Goal: Complete application form

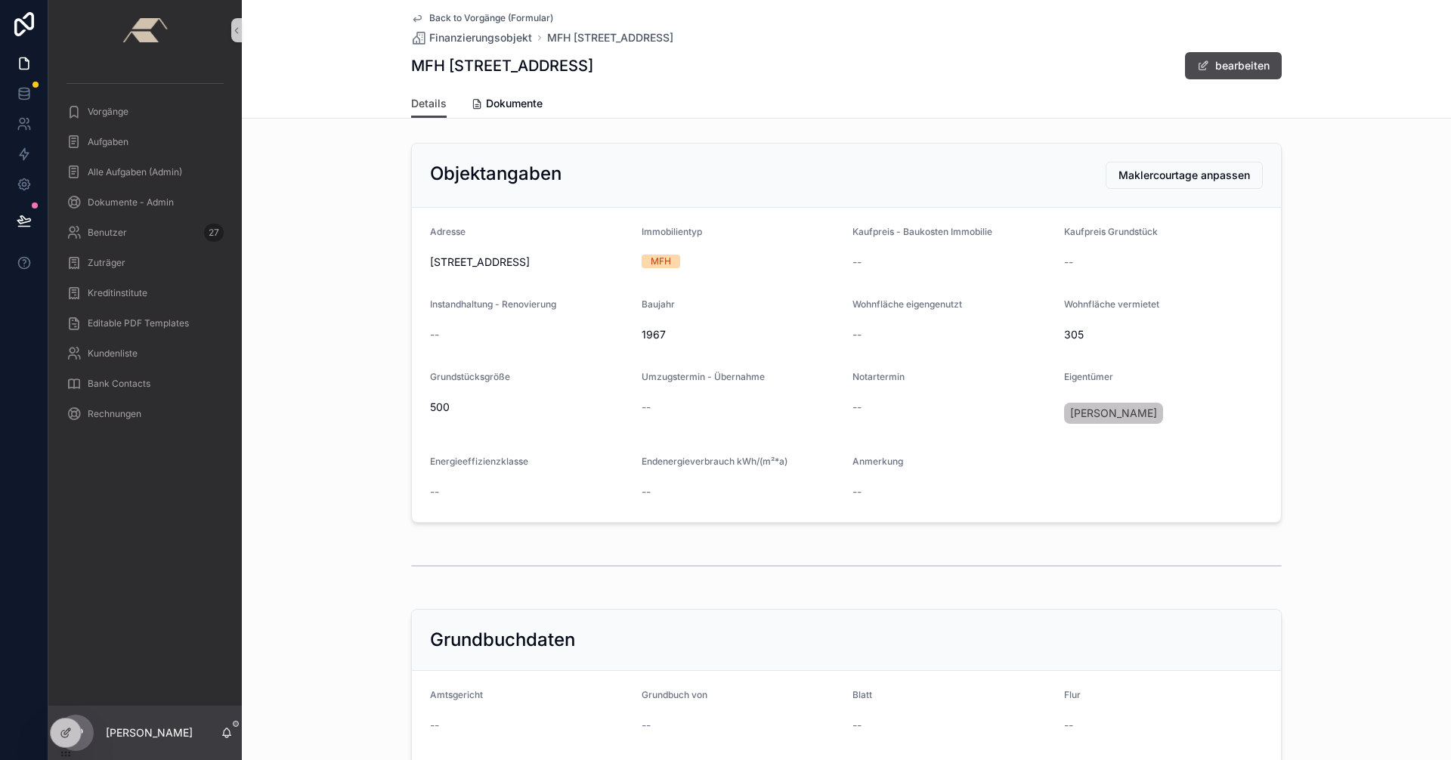
scroll to position [172, 0]
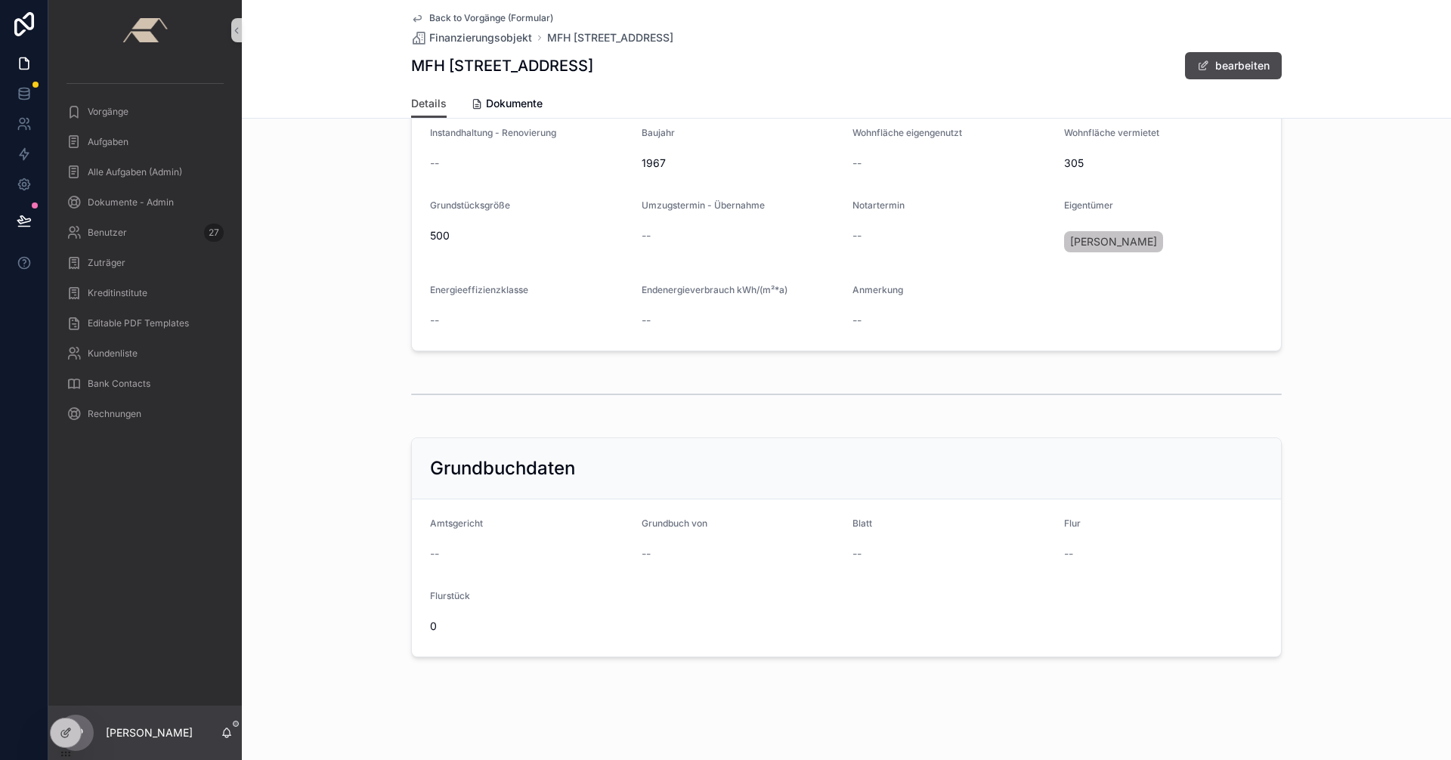
click at [429, 17] on span "Back to Vorgänge (Formular)" at bounding box center [491, 18] width 124 height 12
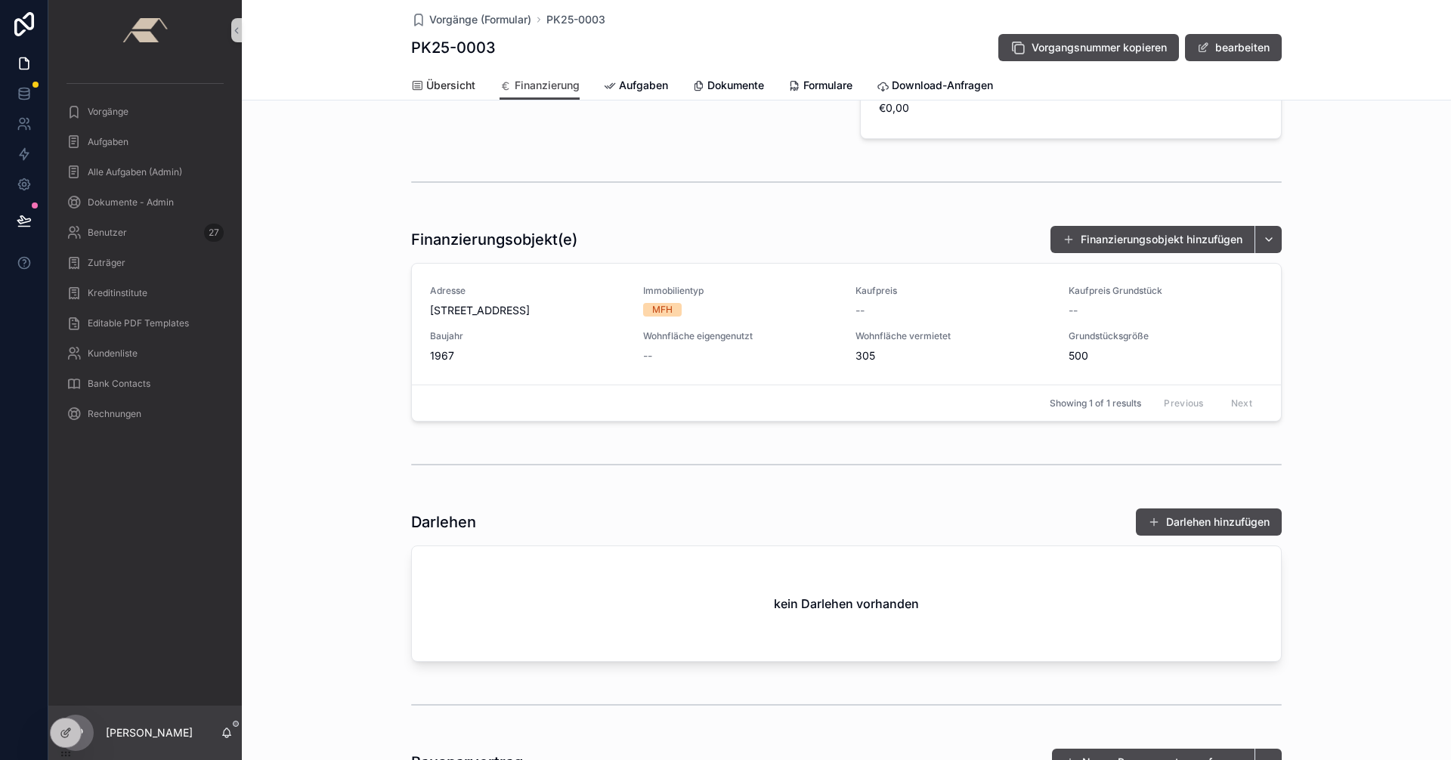
click at [433, 81] on span "Übersicht" at bounding box center [450, 85] width 49 height 15
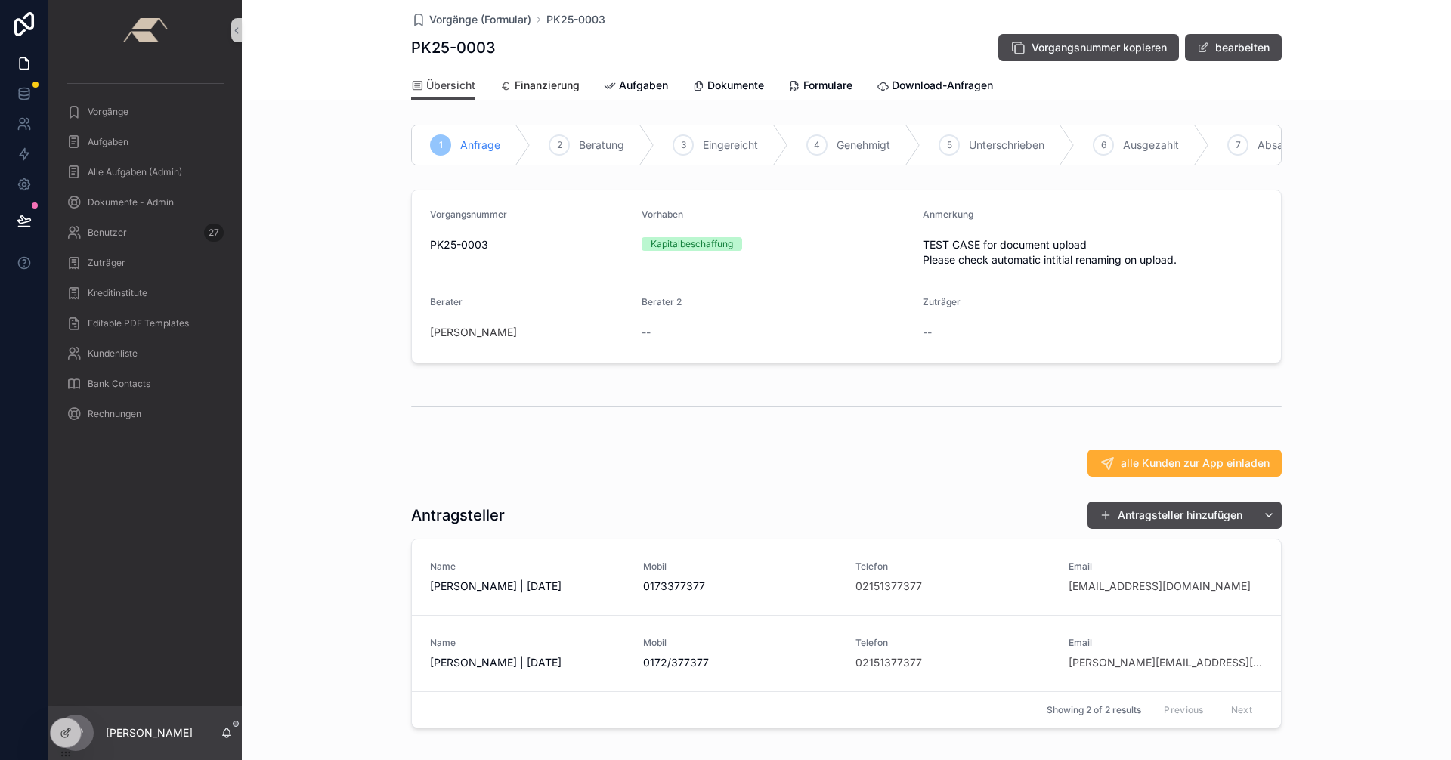
click at [529, 88] on span "Finanzierung" at bounding box center [547, 85] width 65 height 15
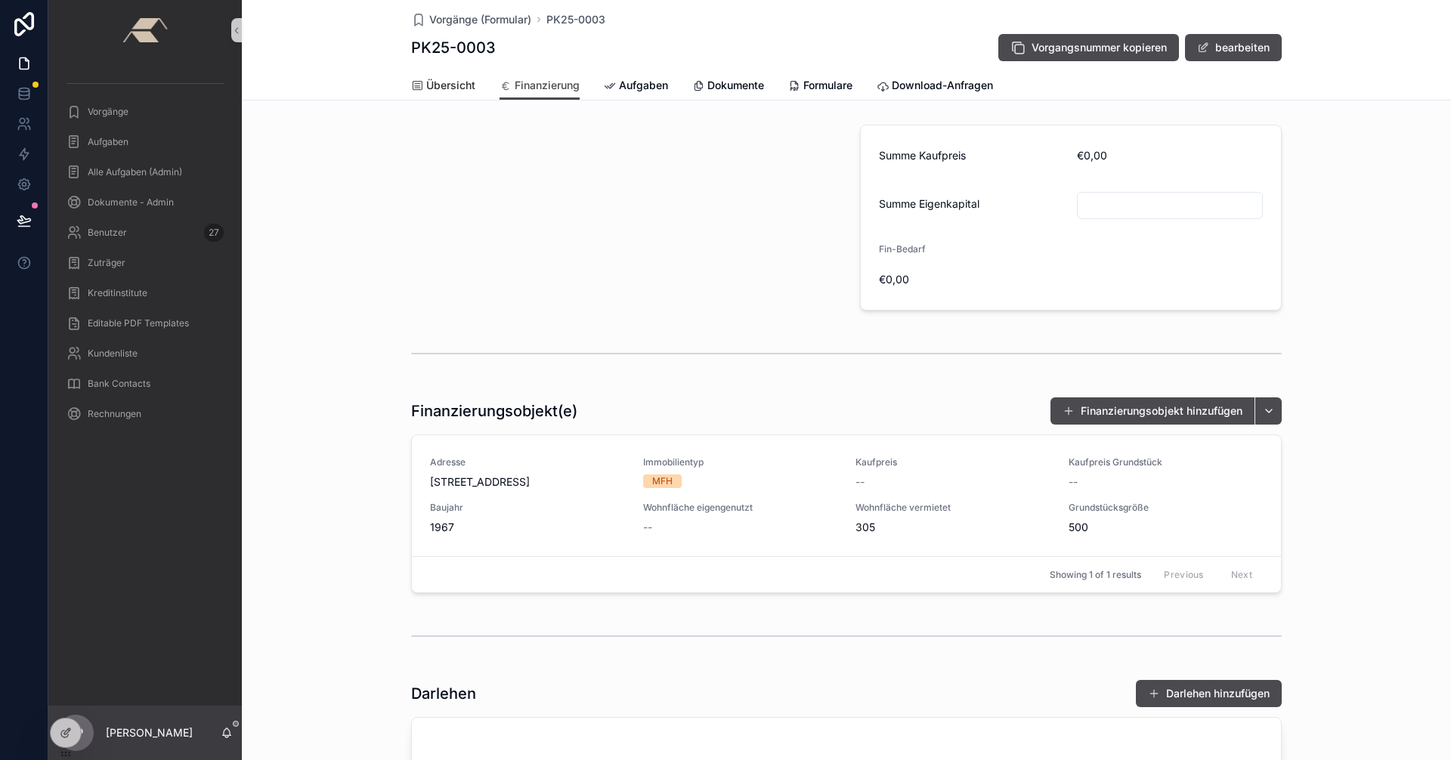
click at [449, 85] on span "Übersicht" at bounding box center [450, 85] width 49 height 15
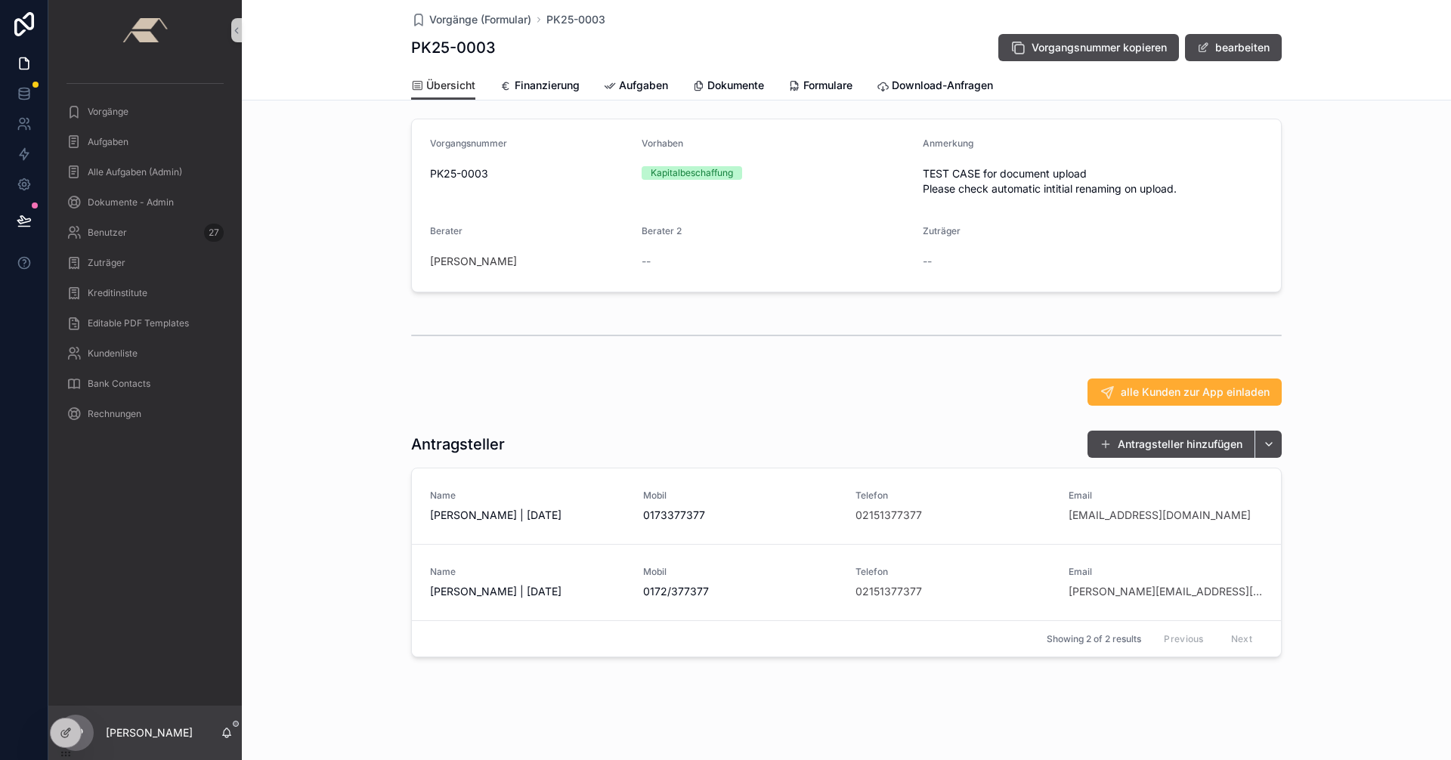
scroll to position [82, 0]
click at [765, 500] on span "Mobil" at bounding box center [740, 496] width 195 height 12
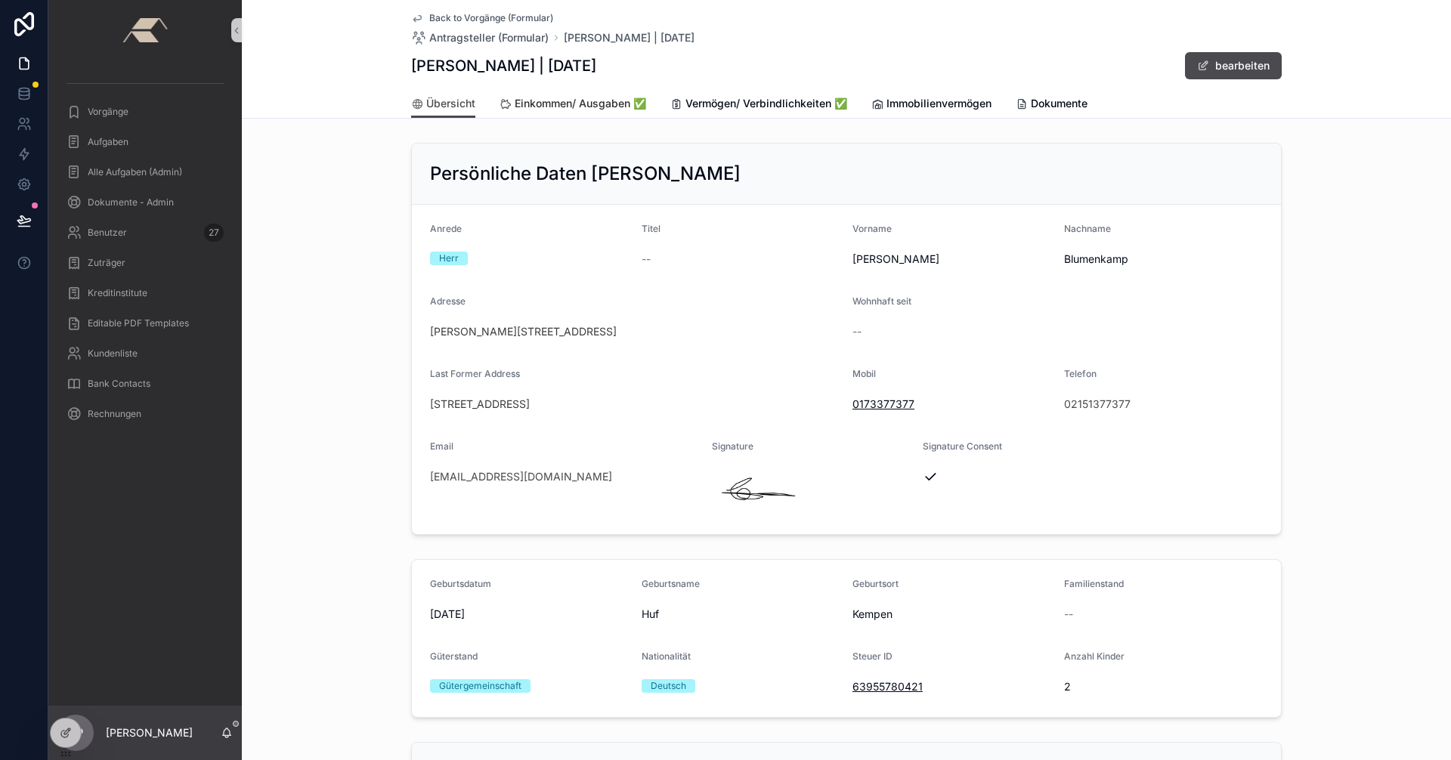
click at [558, 97] on span "Einkommen/ Ausgaben ✅" at bounding box center [581, 103] width 132 height 15
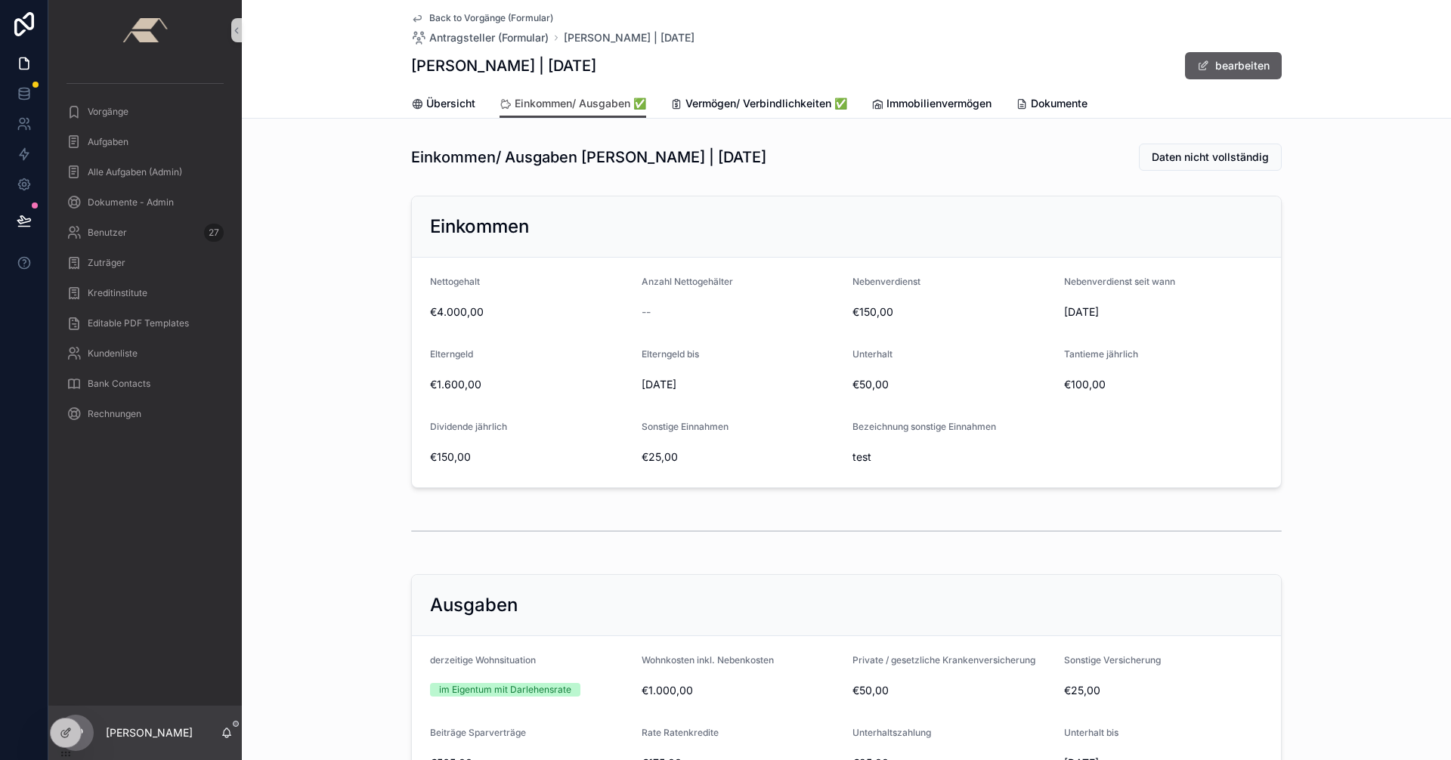
click at [1270, 57] on button "bearbeiten" at bounding box center [1233, 65] width 97 height 27
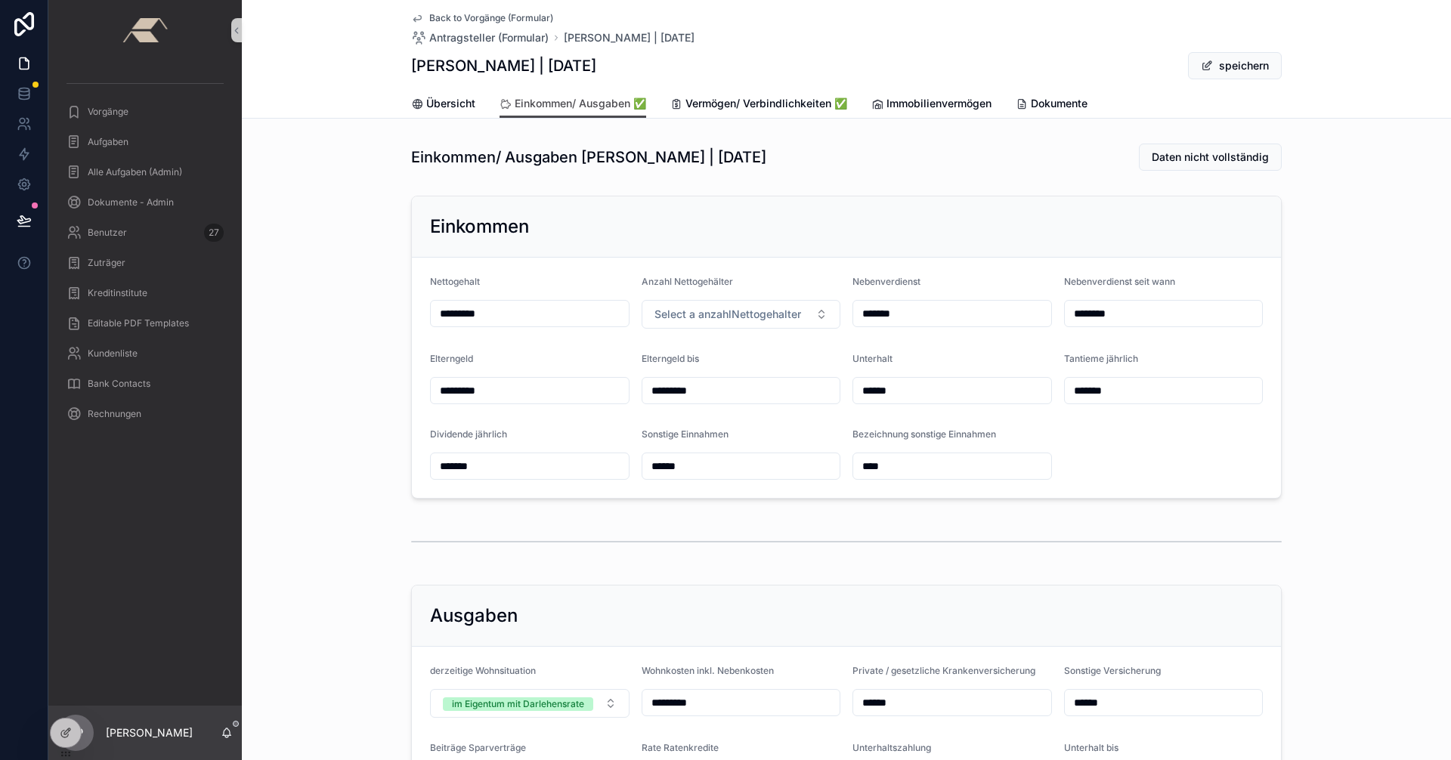
drag, startPoint x: 455, startPoint y: 314, endPoint x: 422, endPoint y: 314, distance: 33.3
click at [422, 314] on form "Nettogehalt ********* Anzahl Nettogehälter Select a anzahlNettogehalter Nebenve…" at bounding box center [846, 378] width 869 height 240
click at [450, 309] on input "*********" at bounding box center [530, 313] width 198 height 21
drag, startPoint x: 442, startPoint y: 316, endPoint x: 457, endPoint y: 315, distance: 15.1
click at [457, 315] on input "*********" at bounding box center [530, 313] width 198 height 21
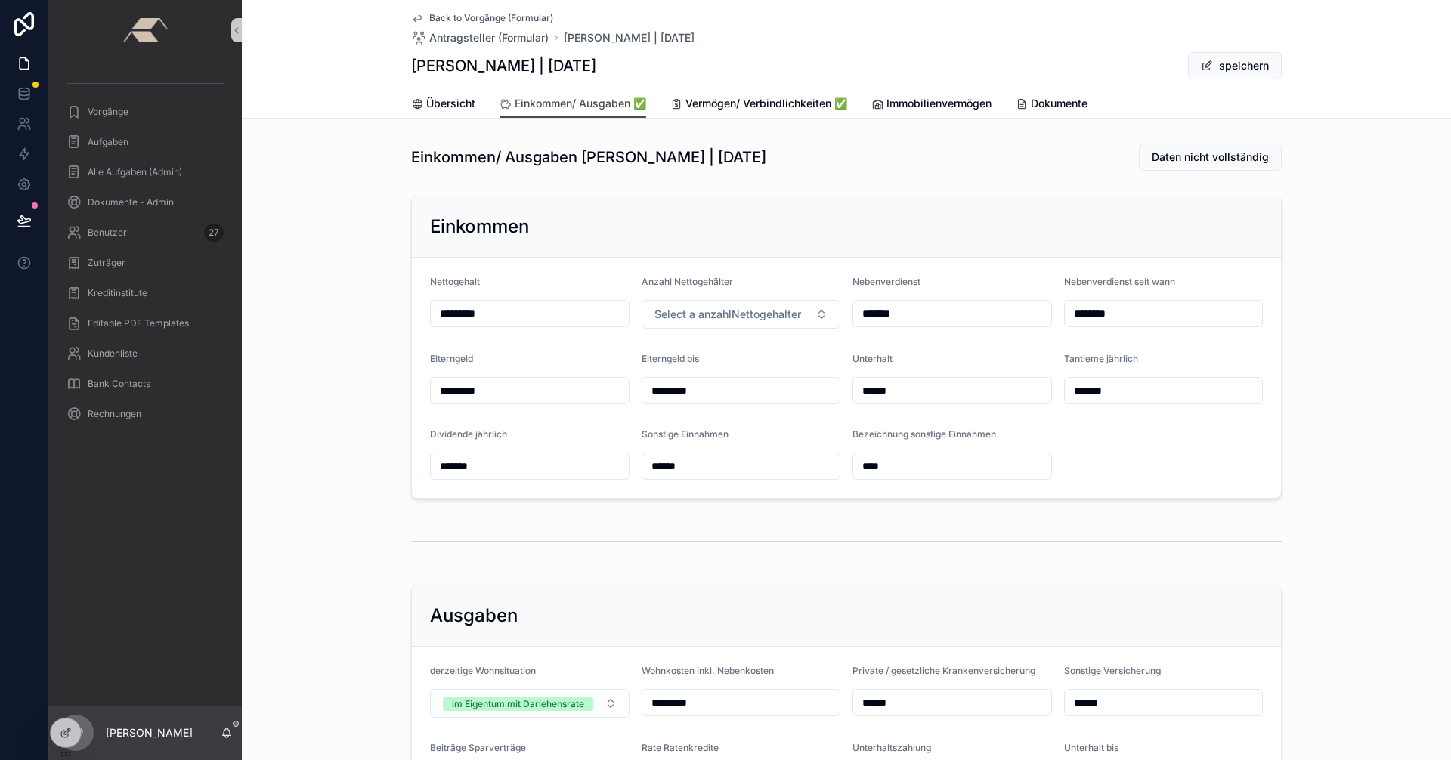
type input "*********"
click at [347, 319] on div "Einkommen Nettogehalt ********* Anzahl Nettogehälter Select a anzahlNettogehalt…" at bounding box center [846, 347] width 1209 height 315
click at [1215, 57] on button "speichern" at bounding box center [1235, 65] width 94 height 27
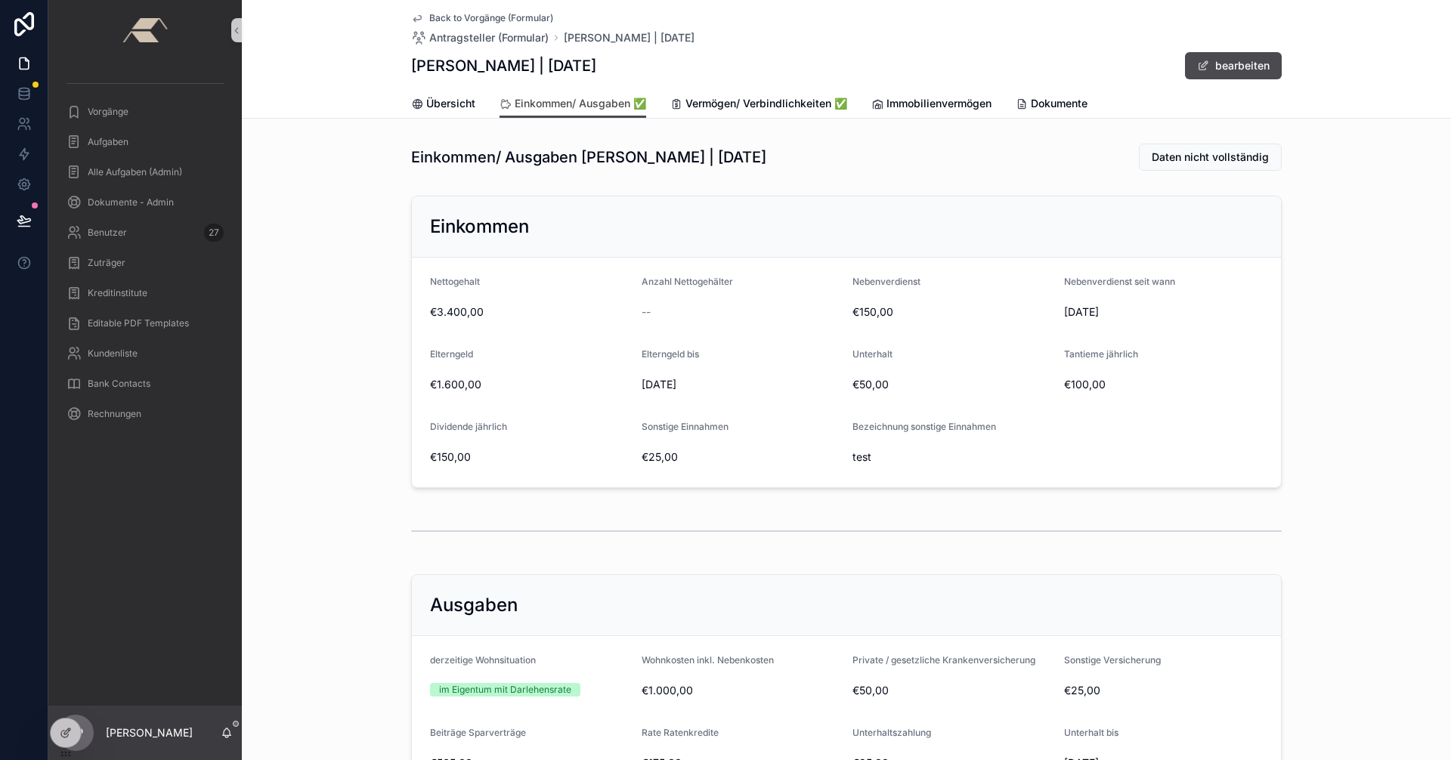
click at [462, 17] on span "Back to Vorgänge (Formular)" at bounding box center [491, 18] width 124 height 12
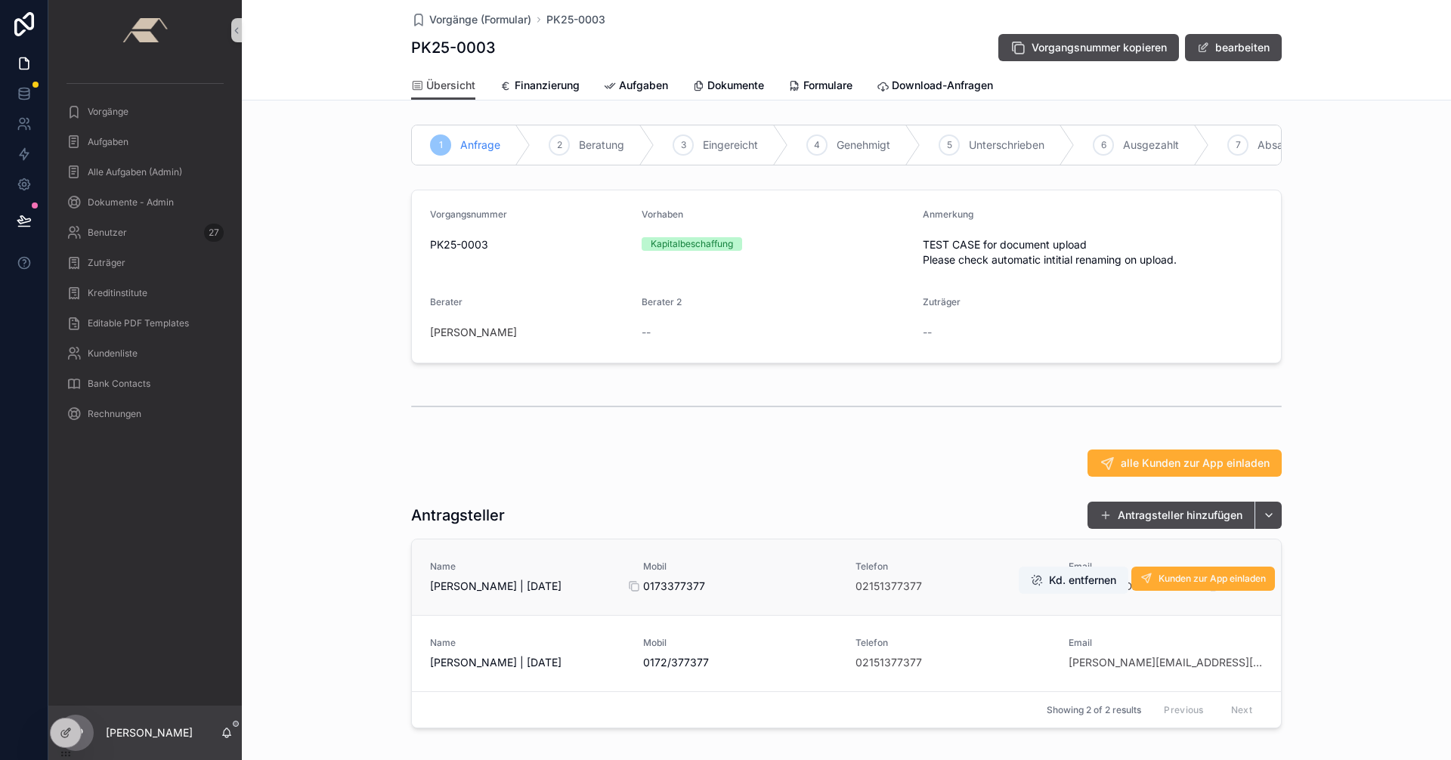
click at [747, 594] on span "0173377377" at bounding box center [740, 586] width 195 height 15
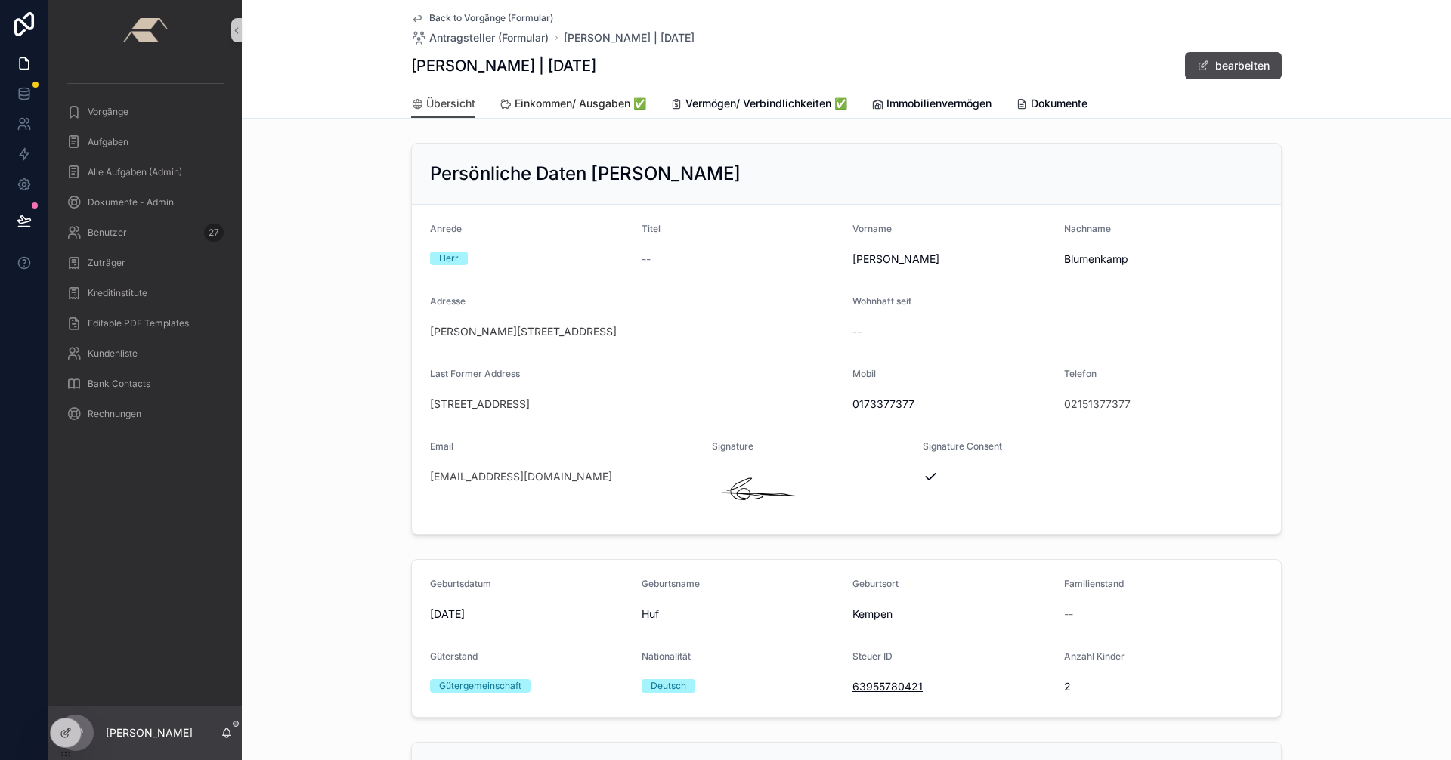
click at [529, 105] on span "Einkommen/ Ausgaben ✅" at bounding box center [581, 103] width 132 height 15
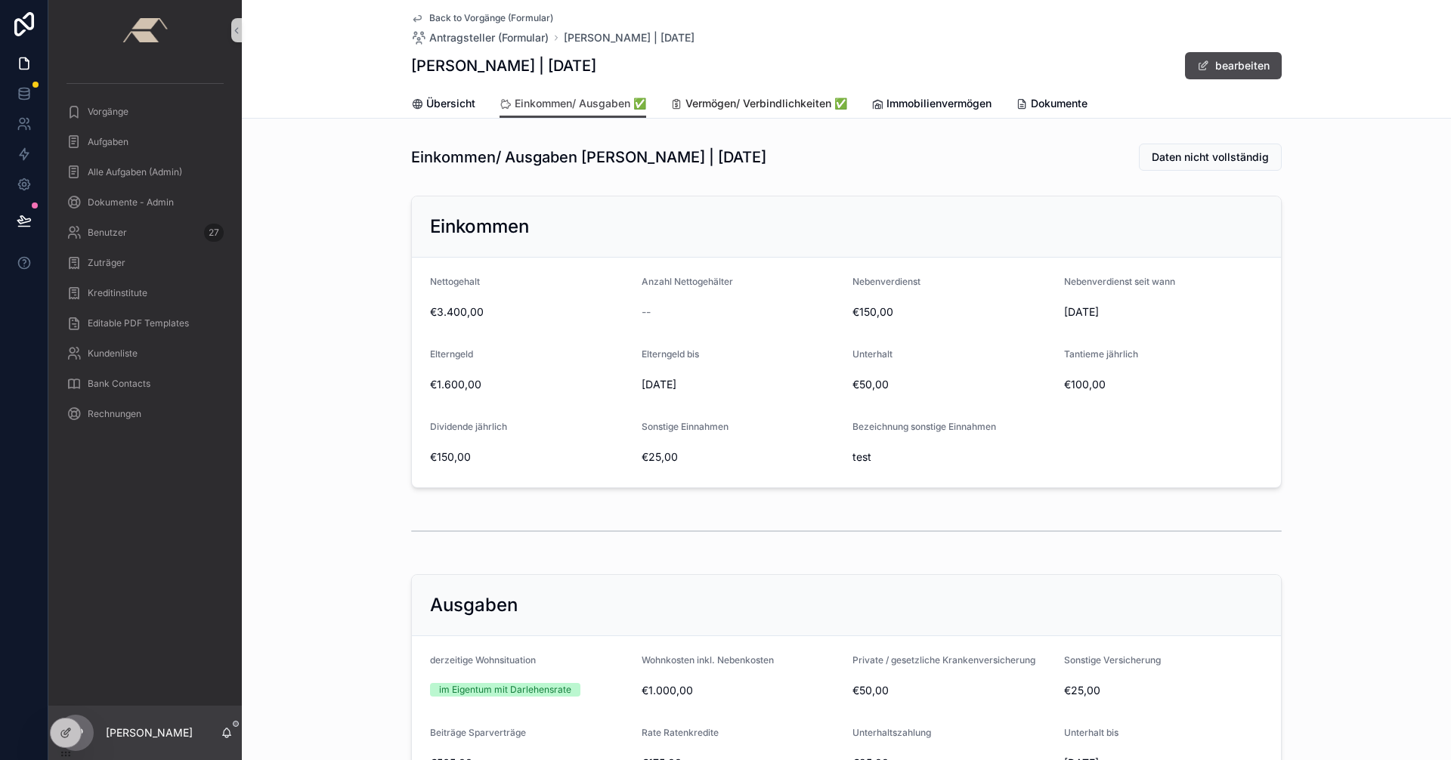
click at [755, 103] on span "Vermögen/ Verbindlichkeiten ✅" at bounding box center [767, 103] width 162 height 15
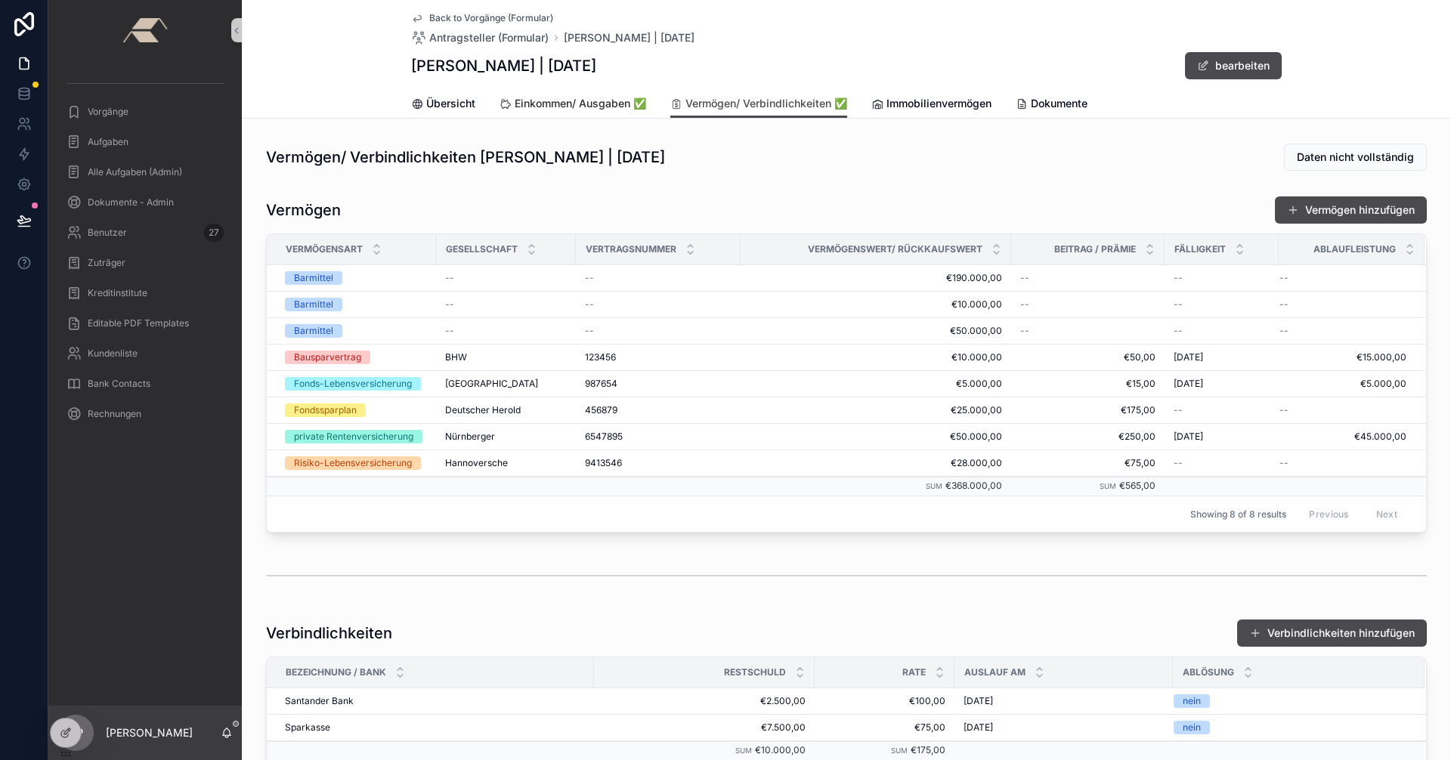
click at [586, 113] on link "Einkommen/ Ausgaben ✅" at bounding box center [573, 105] width 147 height 30
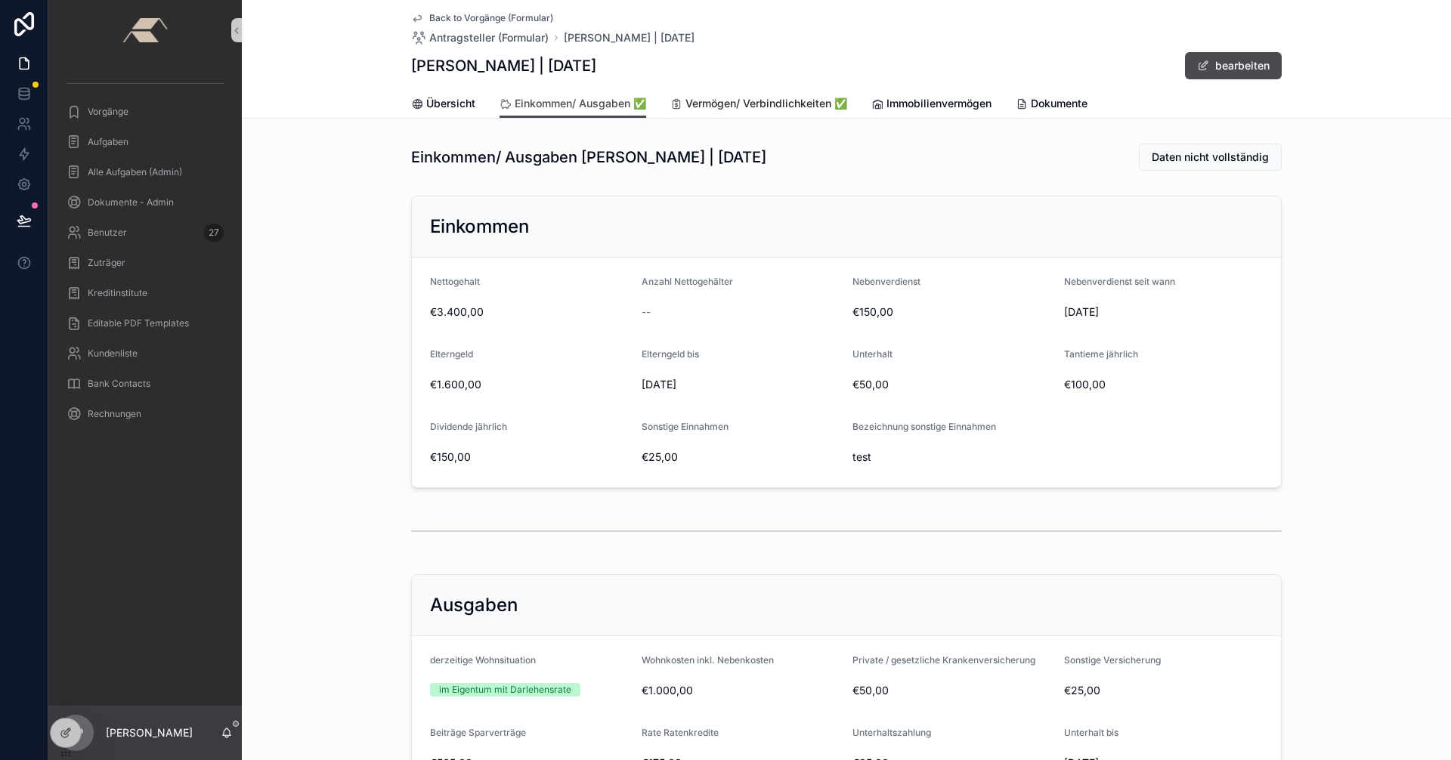
click at [731, 100] on span "Vermögen/ Verbindlichkeiten ✅" at bounding box center [767, 103] width 162 height 15
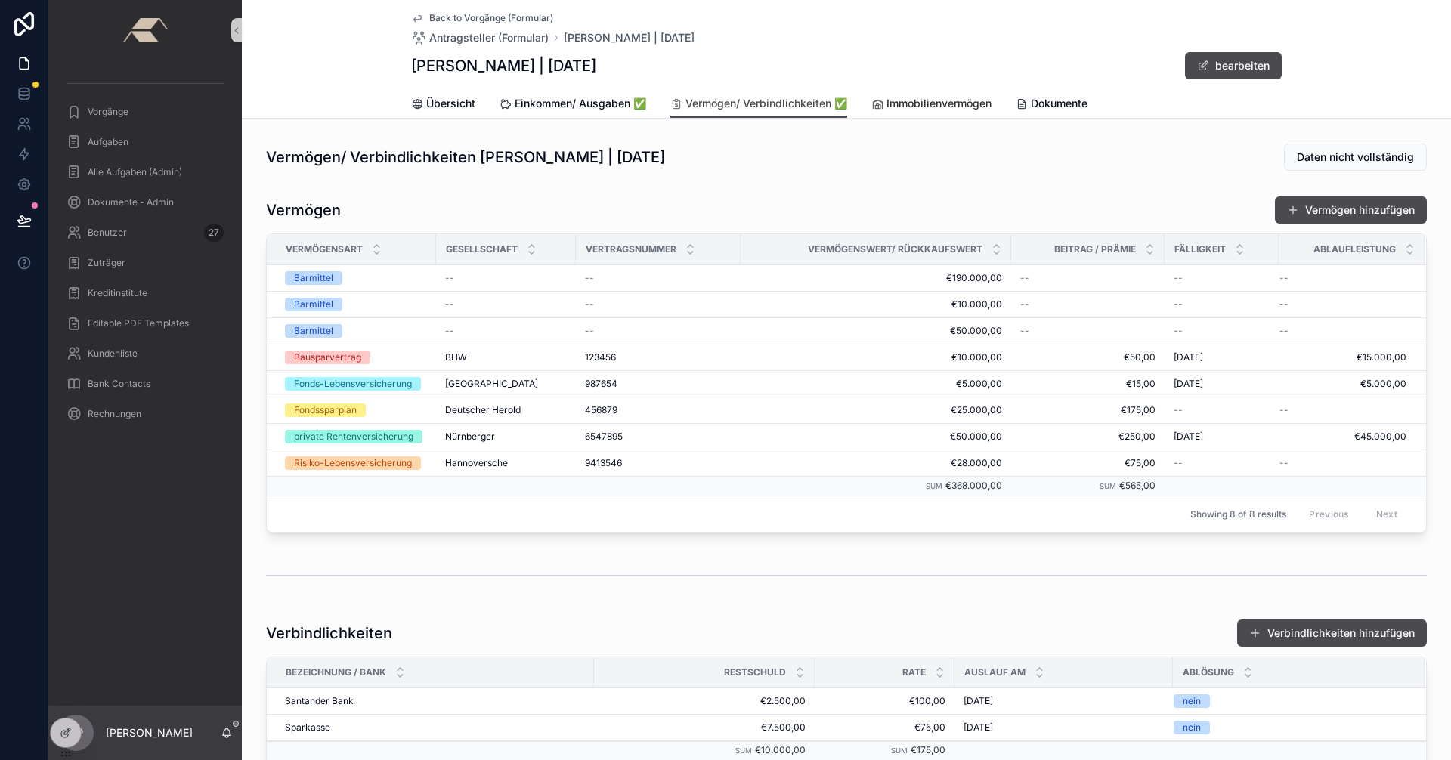
click at [919, 97] on span "Immobilienvermögen" at bounding box center [939, 103] width 105 height 15
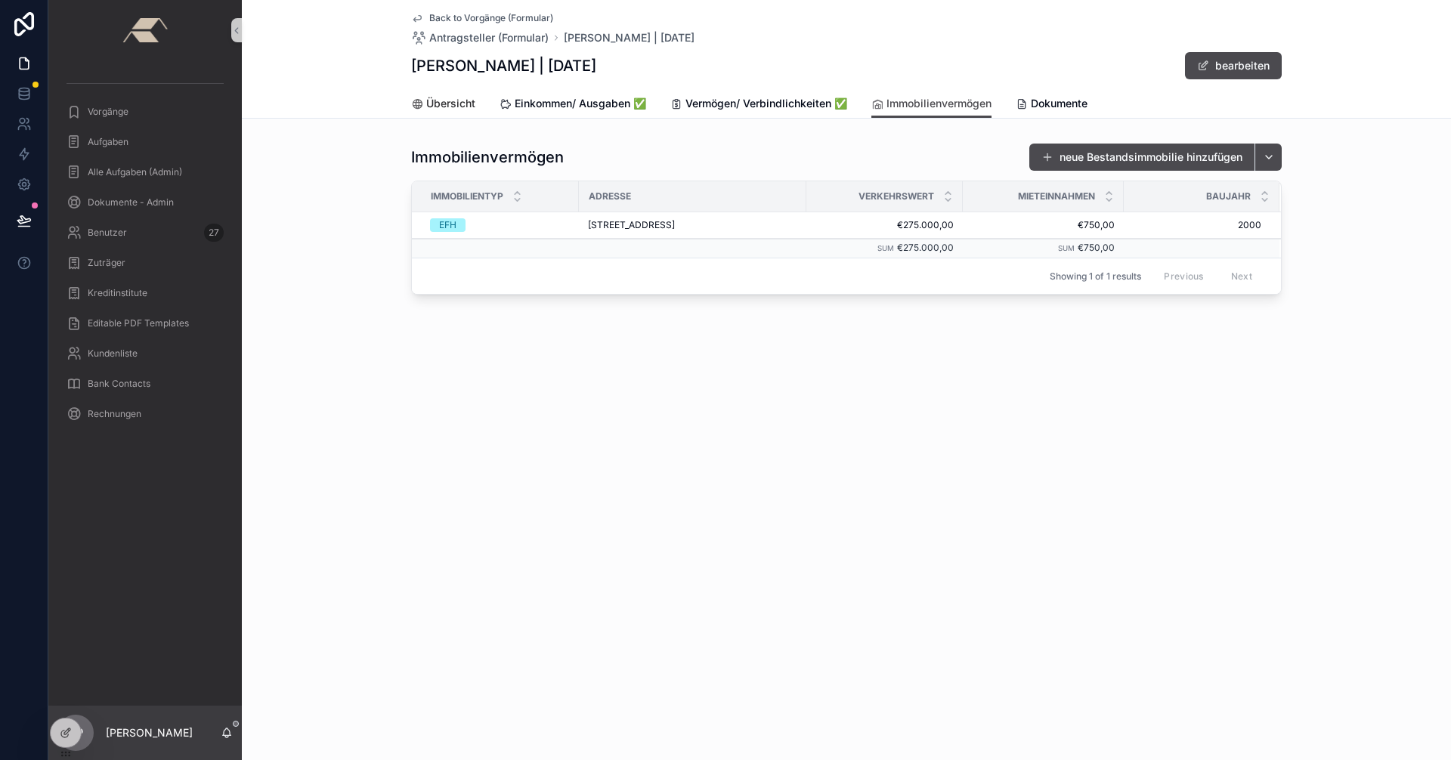
click at [450, 104] on span "Übersicht" at bounding box center [450, 103] width 49 height 15
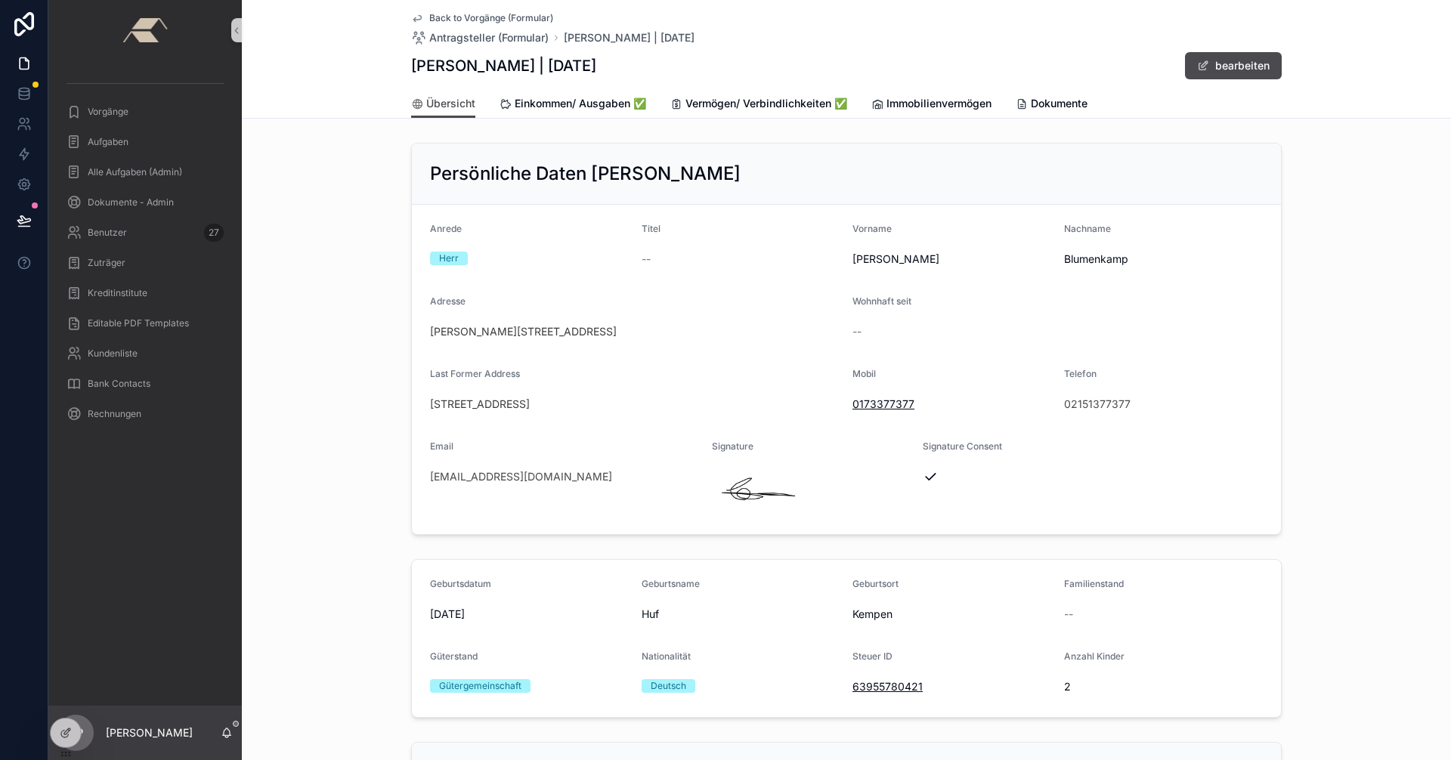
click at [464, 13] on span "Back to Vorgänge (Formular)" at bounding box center [491, 18] width 124 height 12
